Goal: Information Seeking & Learning: Learn about a topic

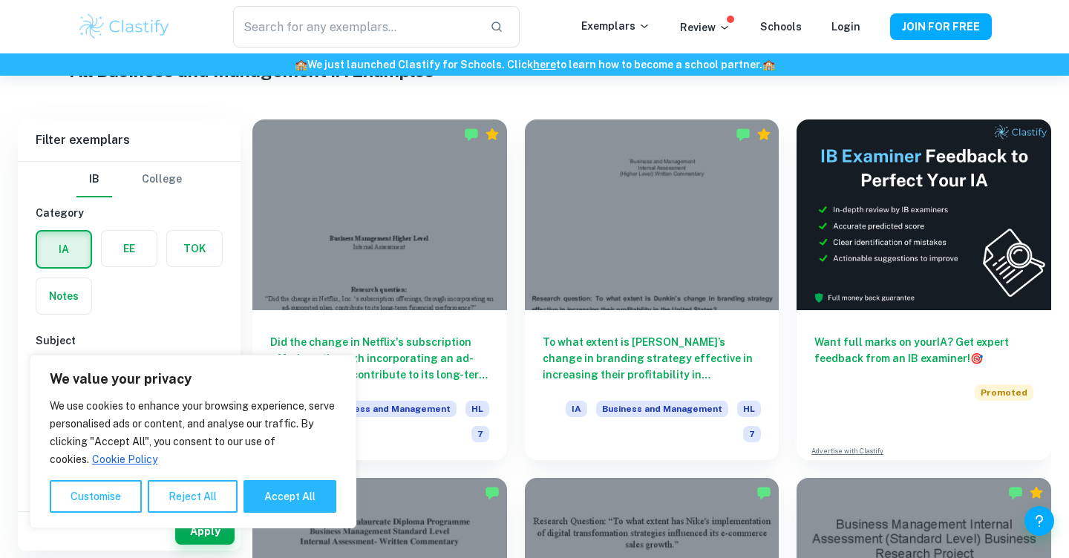
scroll to position [215, 0]
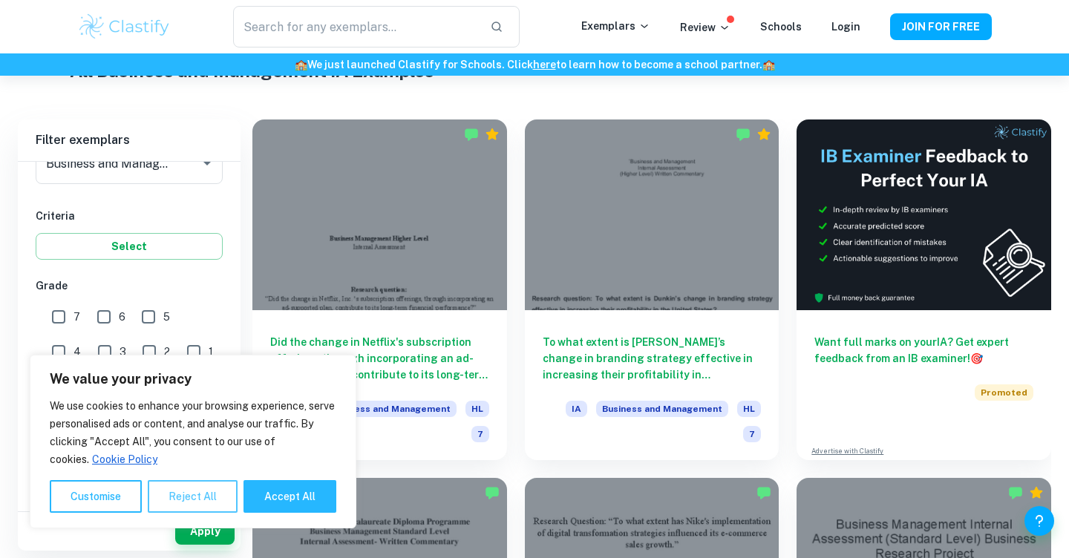
click at [180, 509] on button "Reject All" at bounding box center [193, 496] width 90 height 33
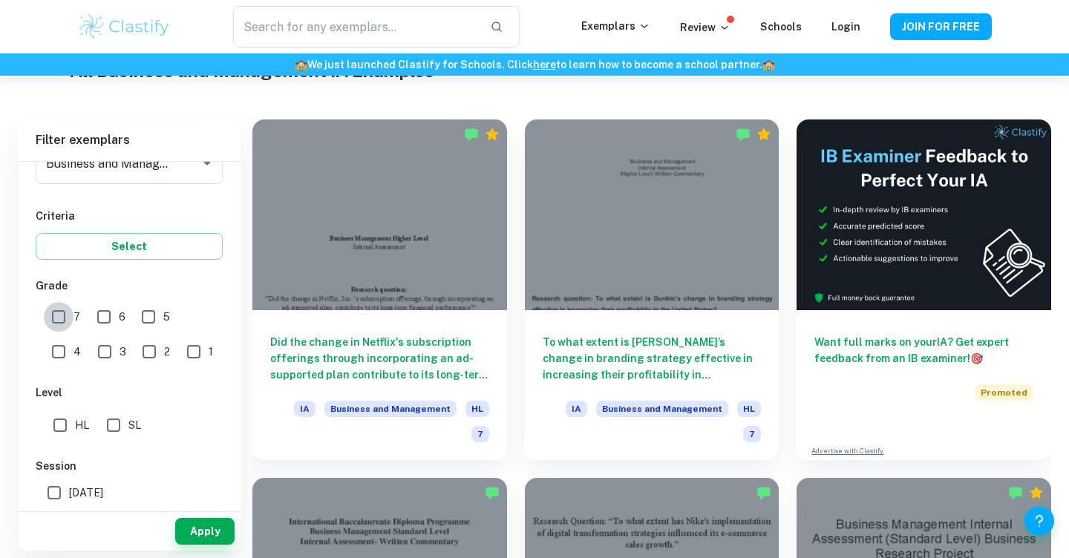
click at [64, 321] on input "7" at bounding box center [59, 317] width 30 height 30
checkbox input "true"
click at [66, 423] on input "HL" at bounding box center [60, 426] width 30 height 30
checkbox input "true"
click at [203, 534] on button "Apply" at bounding box center [204, 531] width 59 height 27
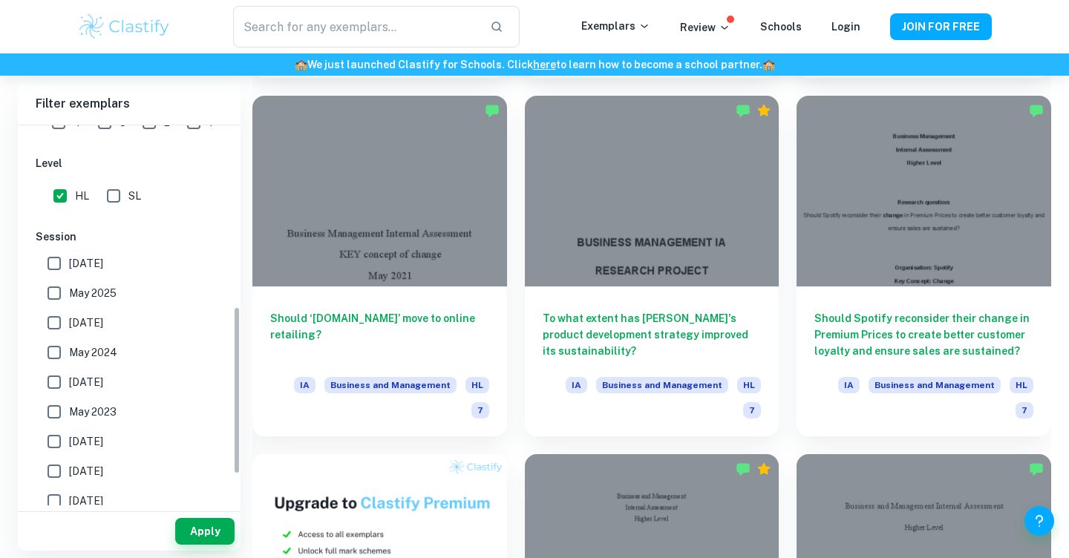
scroll to position [401, 0]
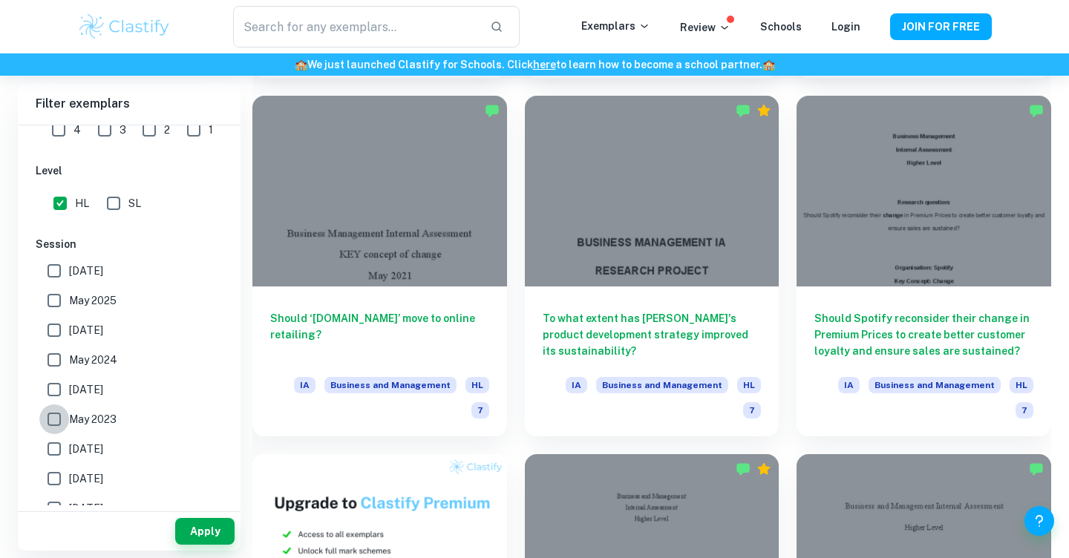
click at [51, 413] on input "May 2023" at bounding box center [54, 420] width 30 height 30
checkbox input "true"
click at [51, 395] on input "[DATE]" at bounding box center [54, 390] width 30 height 30
checkbox input "true"
click at [51, 363] on input "May 2024" at bounding box center [54, 360] width 30 height 30
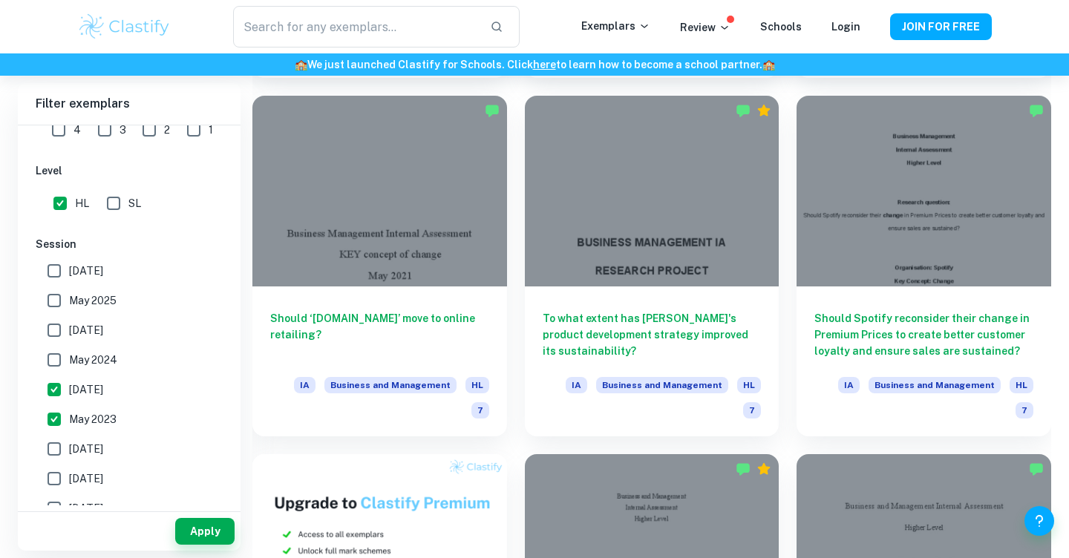
checkbox input "true"
click at [54, 330] on input "[DATE]" at bounding box center [54, 331] width 30 height 30
checkbox input "true"
click at [54, 301] on input "May 2025" at bounding box center [54, 301] width 30 height 30
checkbox input "true"
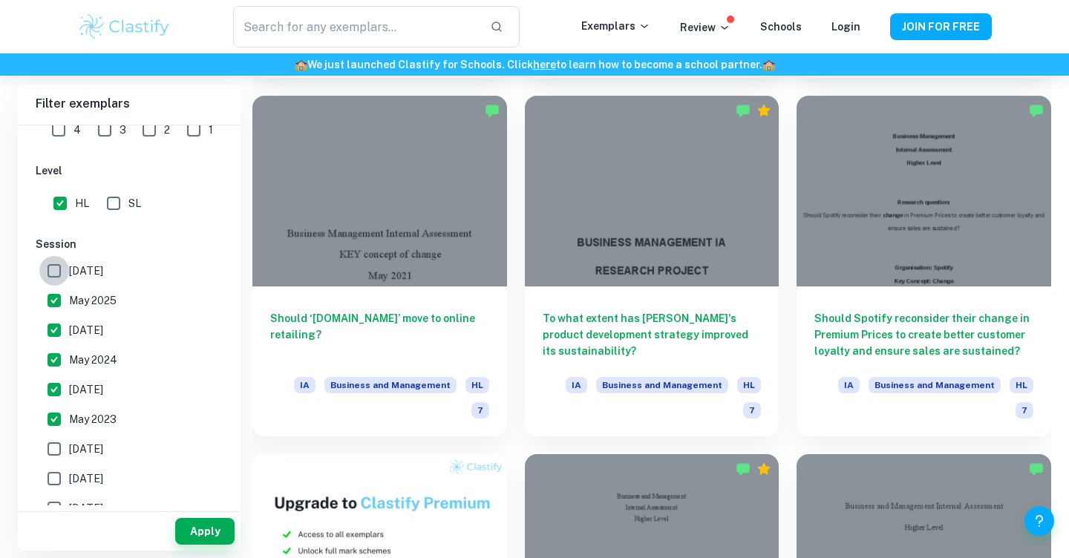
click at [54, 277] on input "[DATE]" at bounding box center [54, 271] width 30 height 30
checkbox input "true"
click at [193, 532] on button "Apply" at bounding box center [204, 531] width 59 height 27
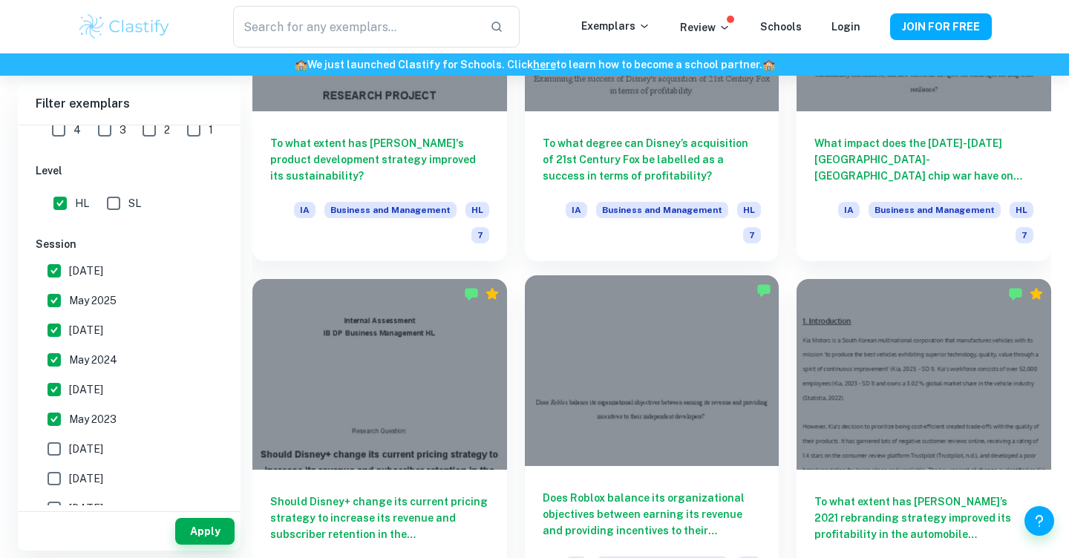
scroll to position [1657, 0]
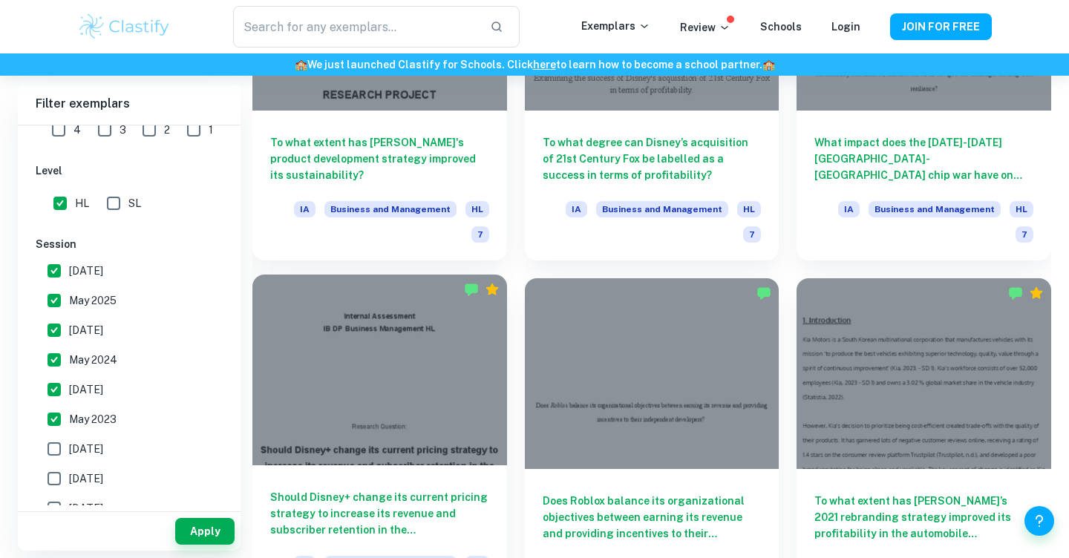
click at [454, 466] on div "Should Disney+ change its current pricing strategy to increase its revenue and …" at bounding box center [379, 541] width 255 height 150
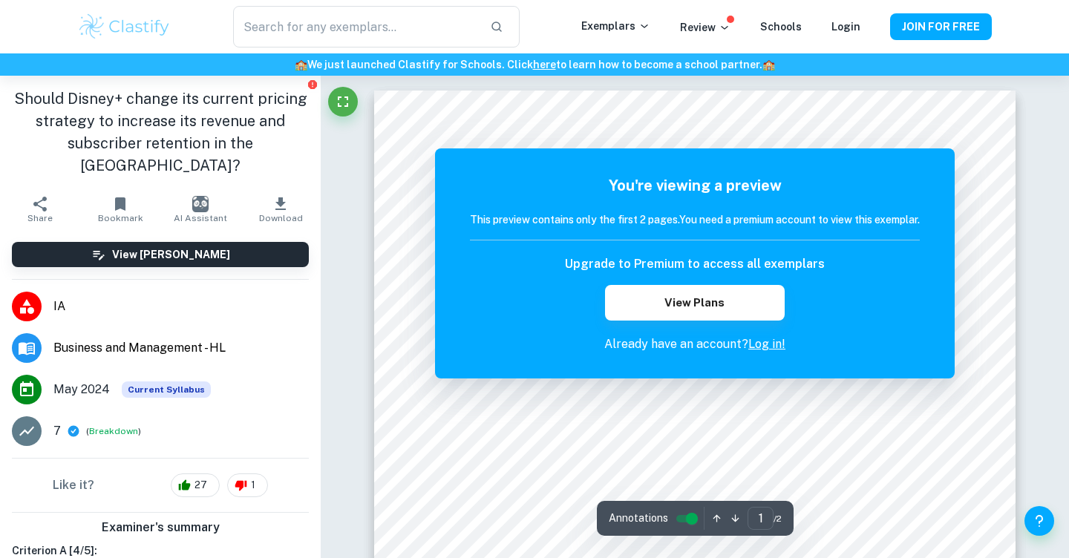
click at [772, 345] on link "Log in!" at bounding box center [766, 344] width 37 height 14
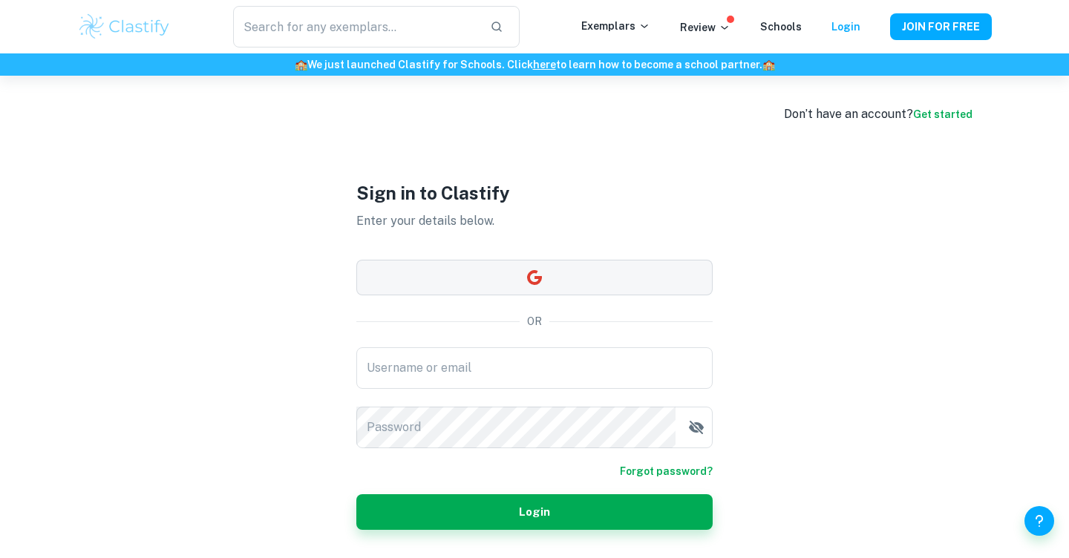
click at [598, 266] on button "button" at bounding box center [534, 278] width 356 height 36
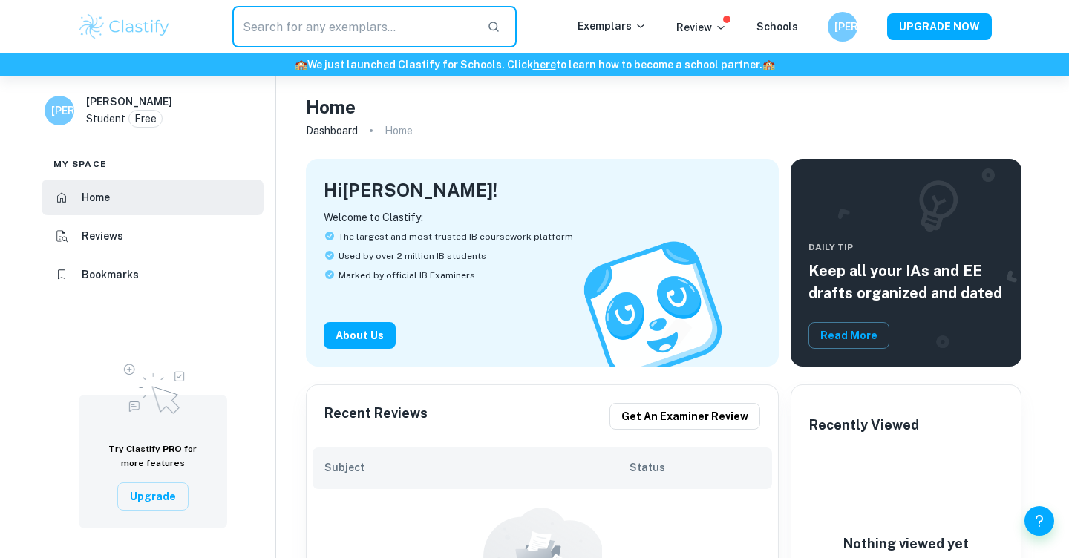
click at [381, 33] on input "text" at bounding box center [353, 27] width 243 height 42
type input "IB Business"
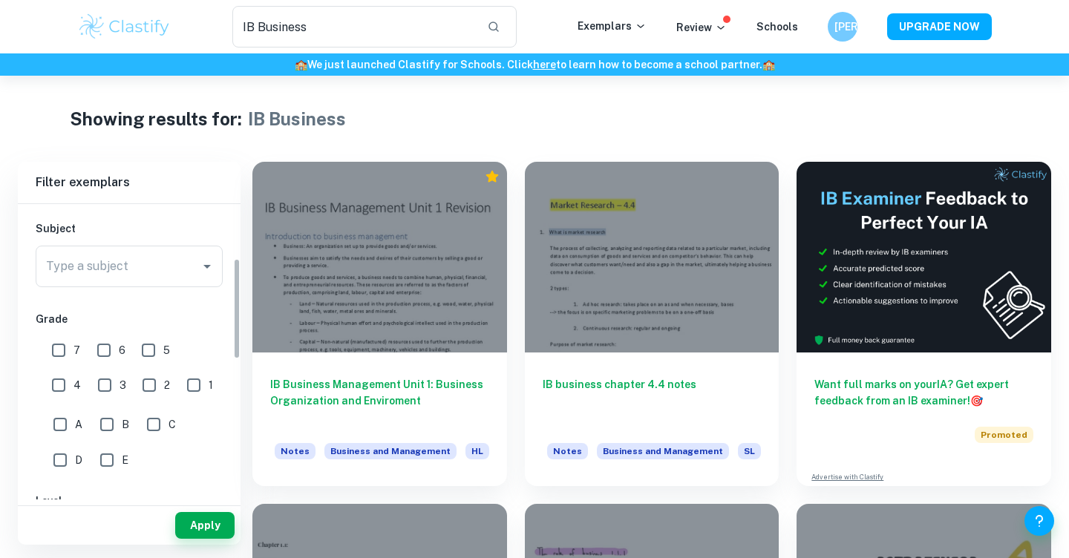
scroll to position [159, 0]
click at [66, 350] on input "7" at bounding box center [59, 346] width 30 height 30
checkbox input "true"
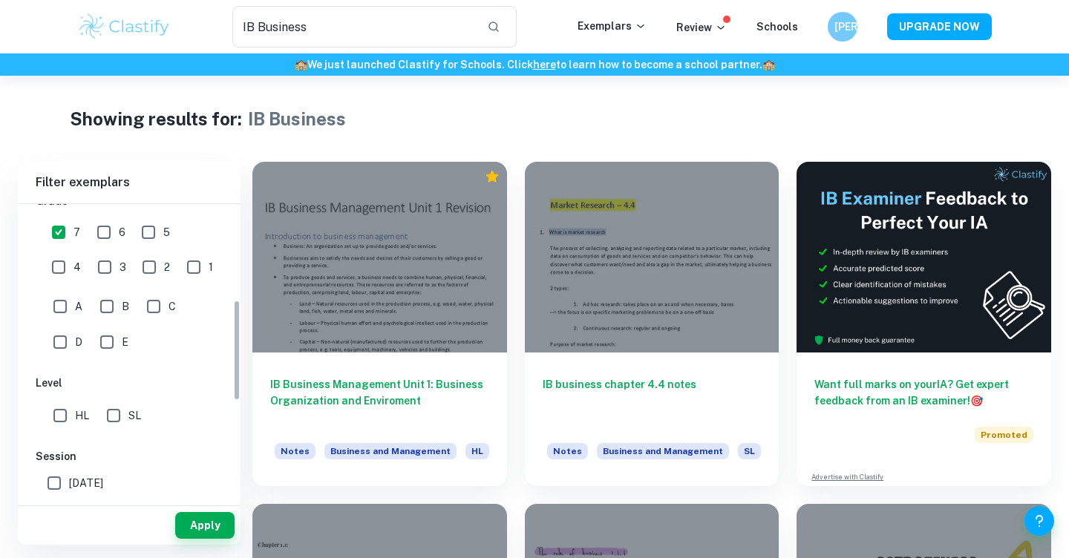
scroll to position [301, 0]
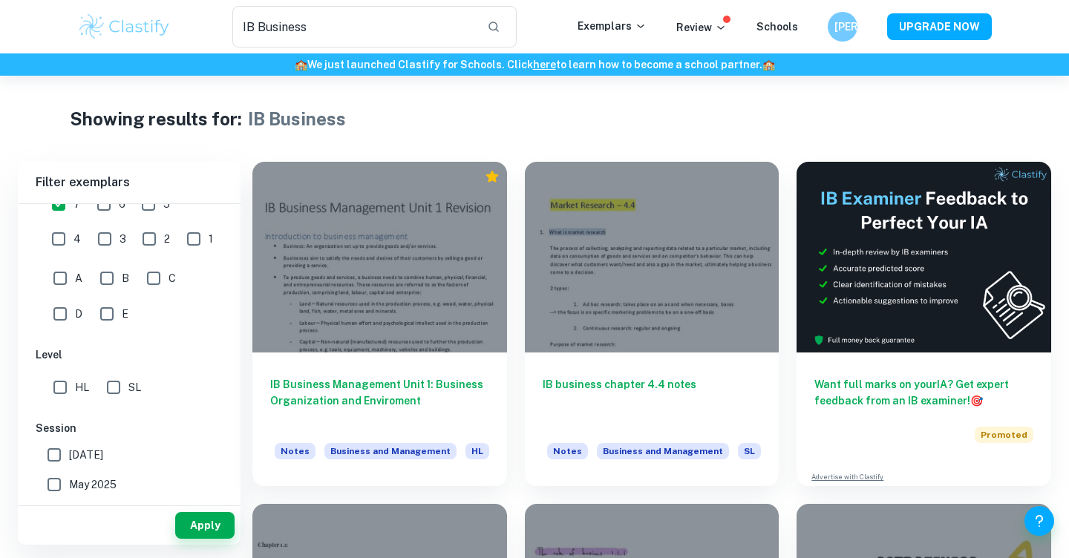
click at [58, 392] on input "HL" at bounding box center [60, 388] width 30 height 30
checkbox input "true"
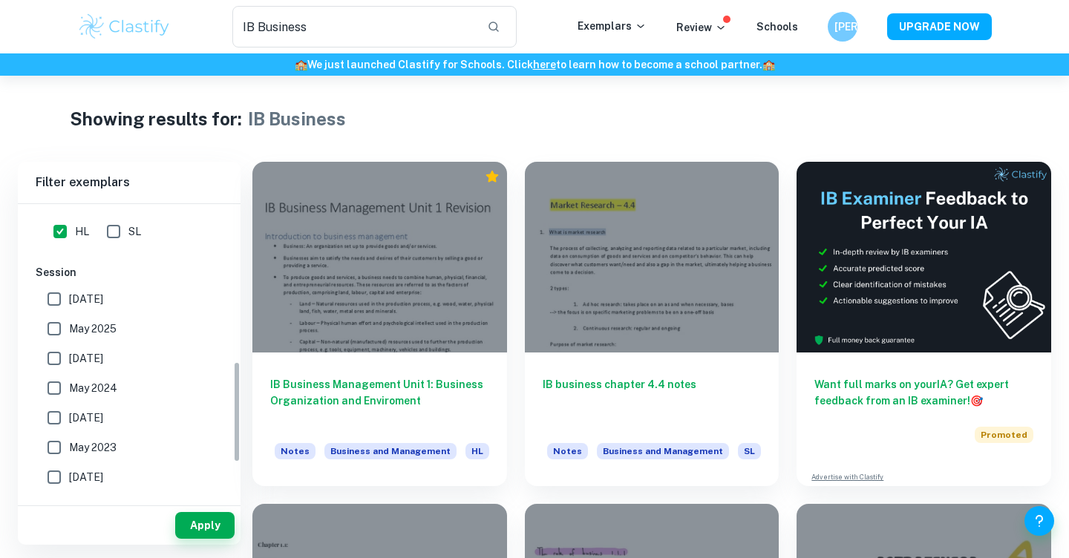
scroll to position [460, 0]
click at [55, 446] on input "May 2023" at bounding box center [54, 444] width 30 height 30
checkbox input "true"
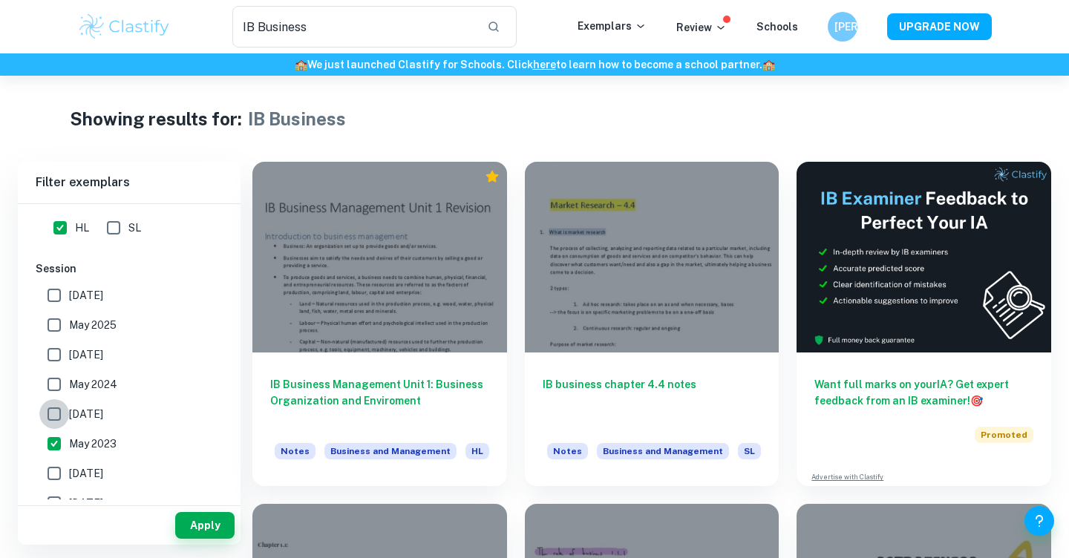
click at [57, 417] on input "[DATE]" at bounding box center [54, 414] width 30 height 30
checkbox input "true"
click at [59, 392] on input "May 2024" at bounding box center [54, 385] width 30 height 30
checkbox input "true"
click at [61, 352] on input "[DATE]" at bounding box center [54, 355] width 30 height 30
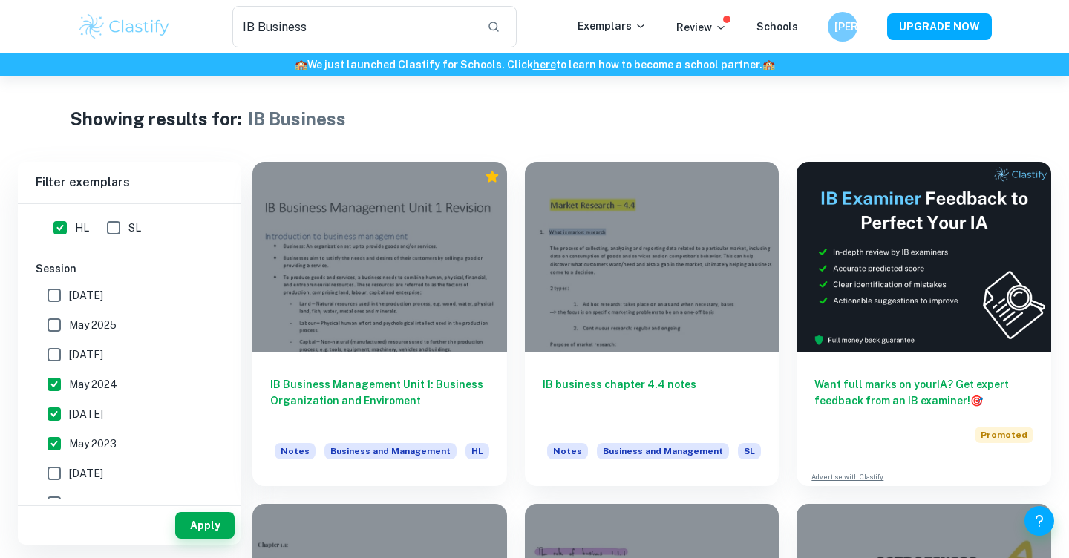
checkbox input "true"
click at [61, 323] on input "May 2025" at bounding box center [54, 325] width 30 height 30
checkbox input "true"
click at [61, 293] on input "[DATE]" at bounding box center [54, 296] width 30 height 30
checkbox input "true"
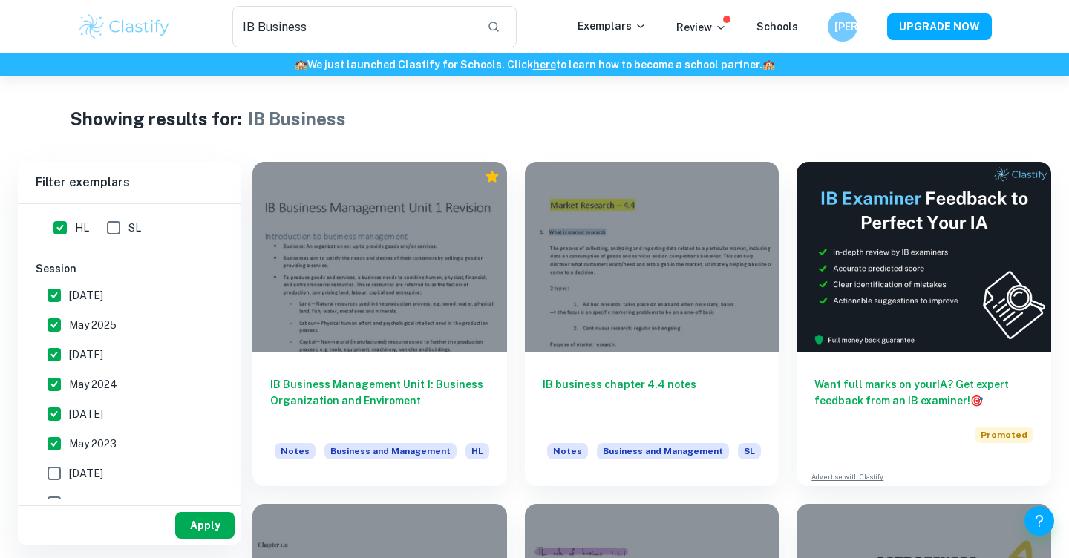
click at [209, 524] on button "Apply" at bounding box center [204, 525] width 59 height 27
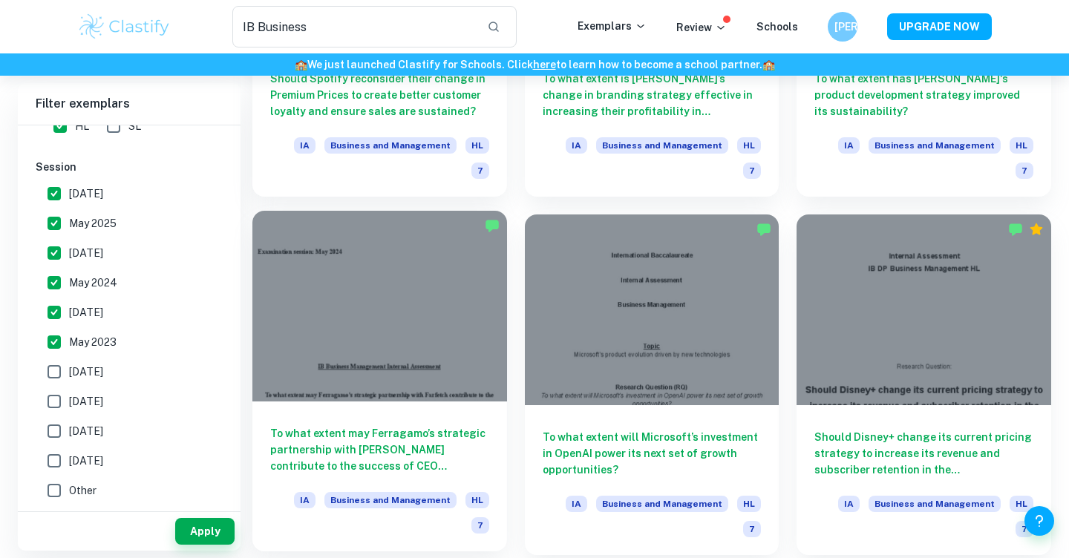
scroll to position [1393, 0]
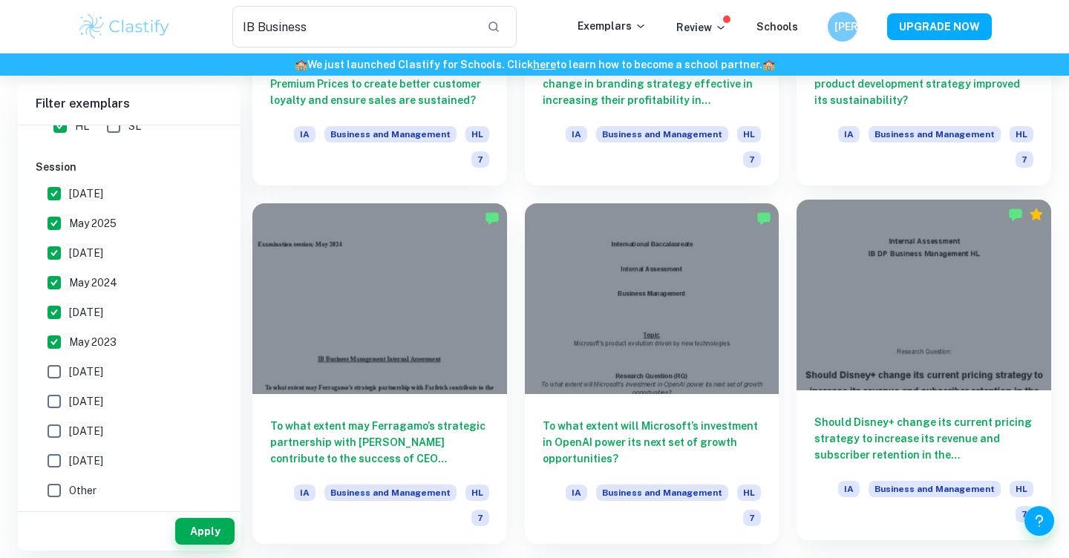
click at [906, 414] on h6 "Should Disney+ change its current pricing strategy to increase its revenue and …" at bounding box center [924, 438] width 219 height 49
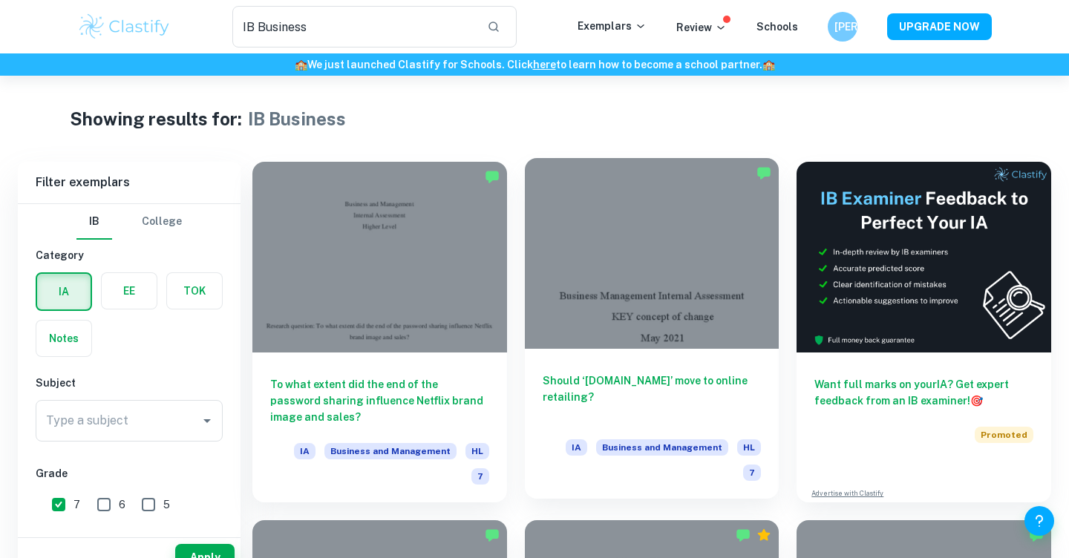
scroll to position [32, 0]
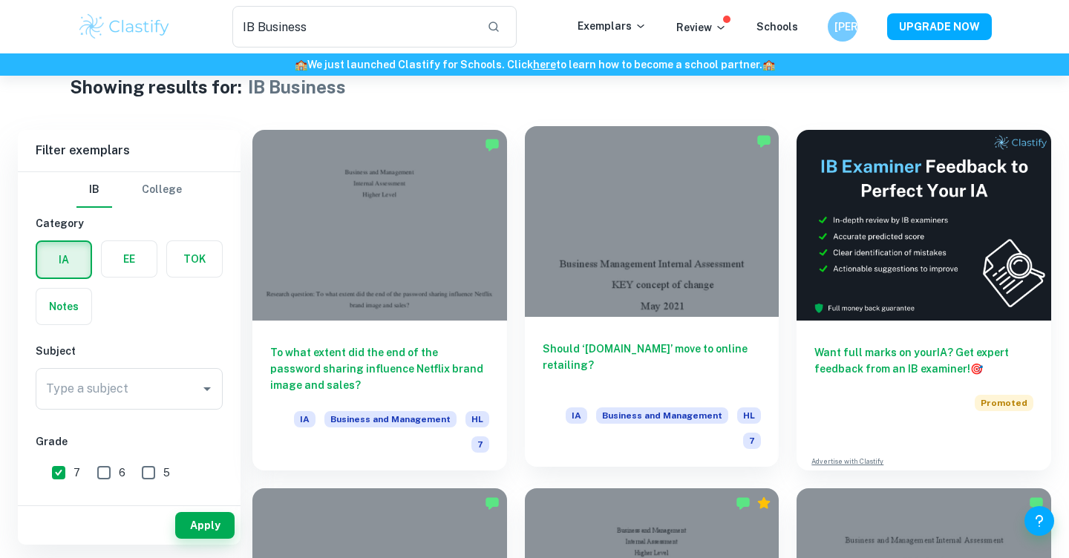
click at [616, 365] on h6 "Should ‘[DOMAIN_NAME]’ move to online retailing?" at bounding box center [652, 365] width 219 height 49
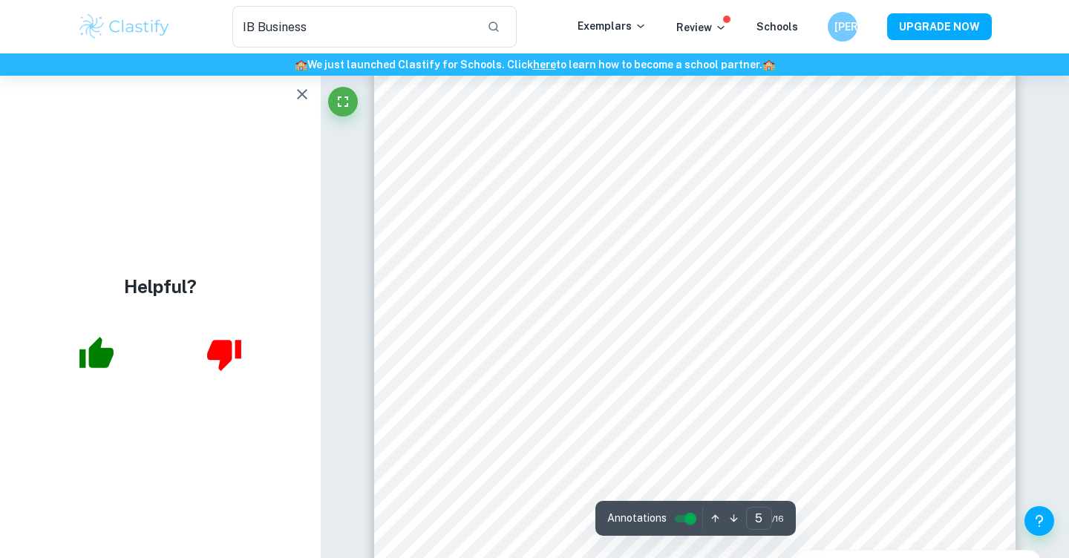
scroll to position [4217, 0]
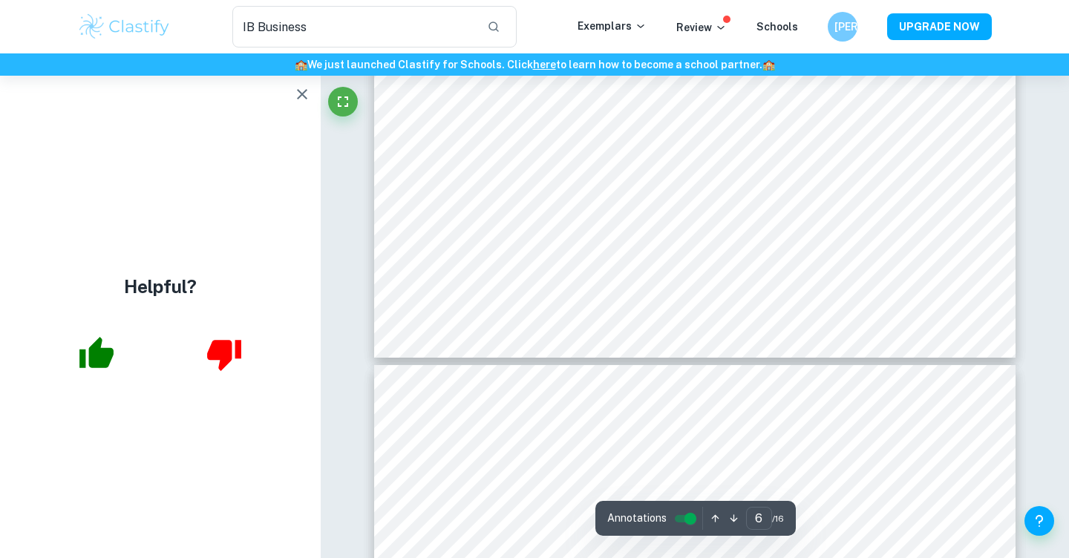
type input "7"
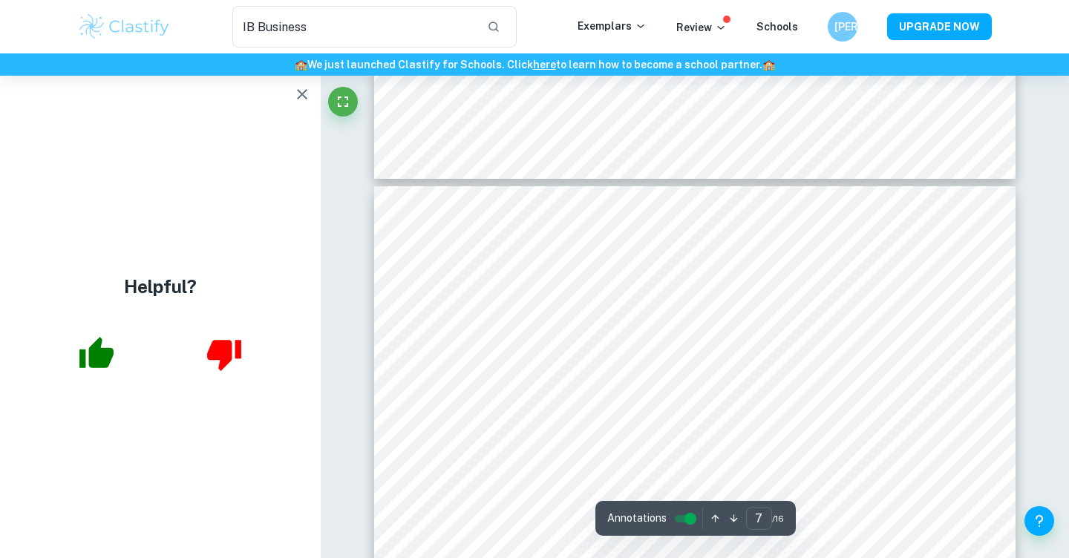
scroll to position [5598, 0]
